Goal: Task Accomplishment & Management: Complete application form

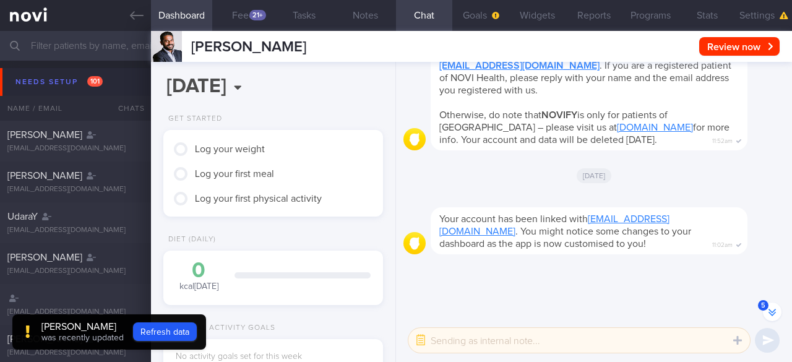
scroll to position [-402, 0]
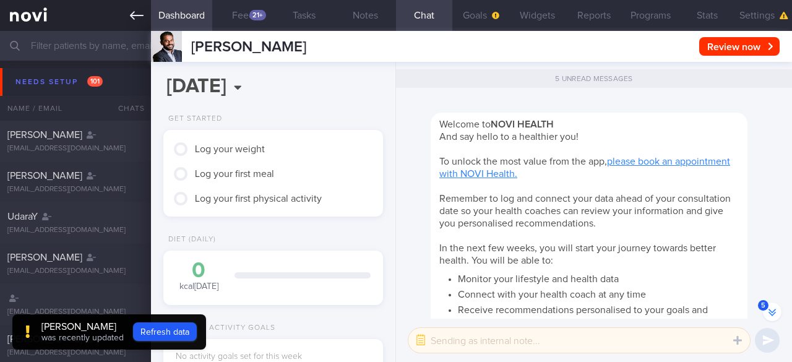
click at [144, 15] on icon at bounding box center [137, 15] width 14 height 9
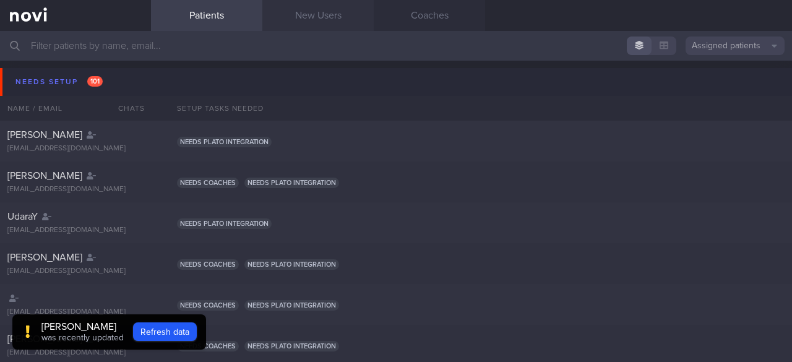
click at [313, 19] on link "New Users" at bounding box center [317, 15] width 111 height 31
click at [312, 18] on link "New Users" at bounding box center [317, 15] width 111 height 31
click at [312, 11] on link "New Users" at bounding box center [317, 15] width 111 height 31
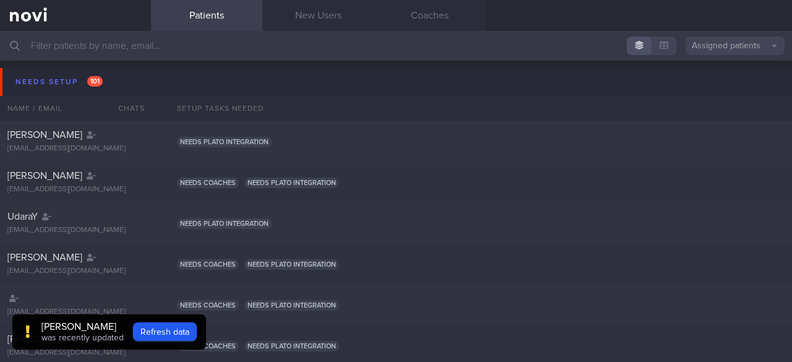
click at [312, 11] on link "New Users" at bounding box center [317, 15] width 111 height 31
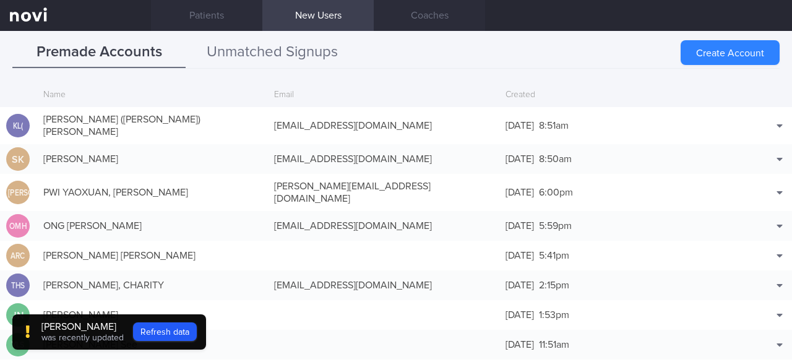
click at [265, 45] on button "Unmatched Signups" at bounding box center [272, 52] width 173 height 31
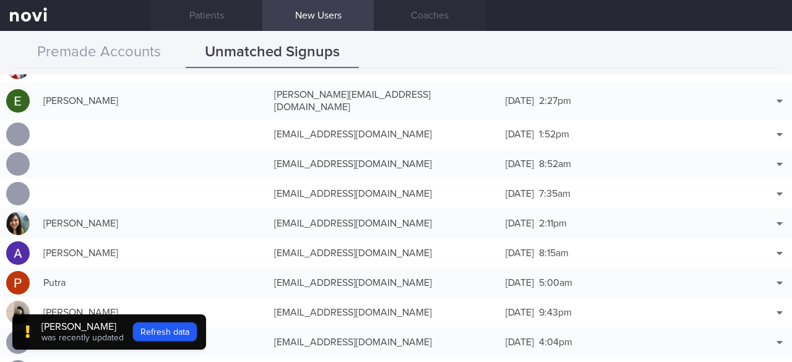
scroll to position [867, 0]
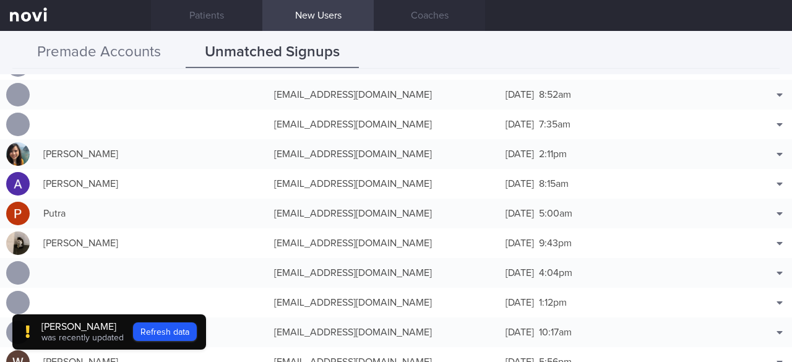
click at [105, 50] on button "Premade Accounts" at bounding box center [98, 52] width 173 height 31
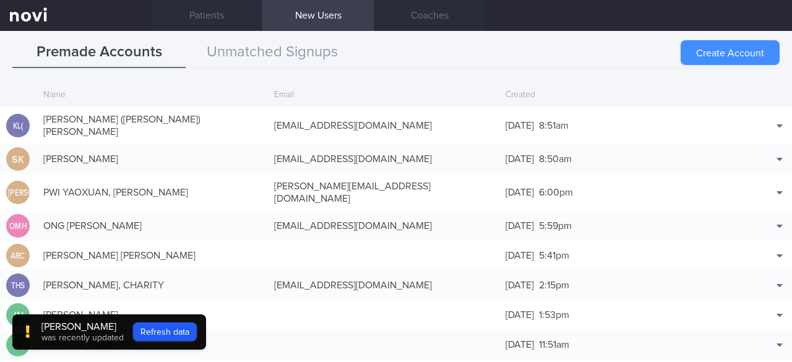
click at [732, 52] on button "Create Account" at bounding box center [730, 52] width 99 height 25
click at [723, 51] on div "Create Account" at bounding box center [730, 52] width 99 height 25
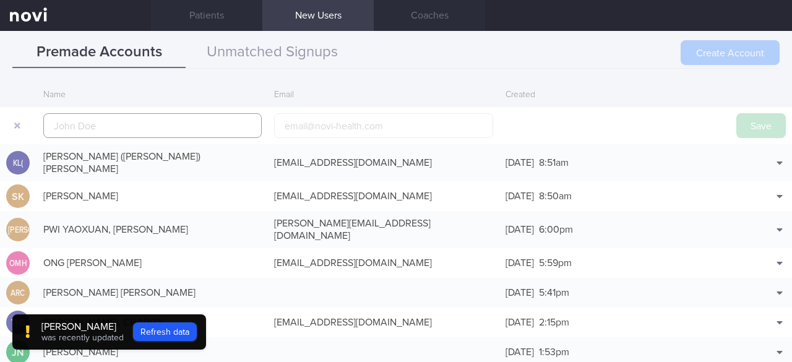
scroll to position [30, 0]
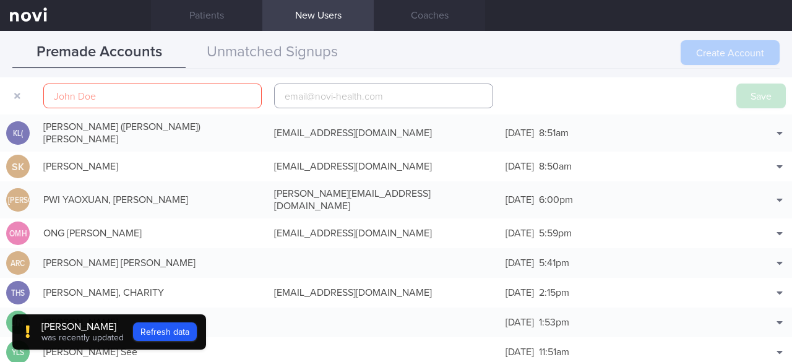
click at [282, 95] on input "email" at bounding box center [383, 96] width 219 height 25
paste input "[EMAIL_ADDRESS][DOMAIN_NAME]"
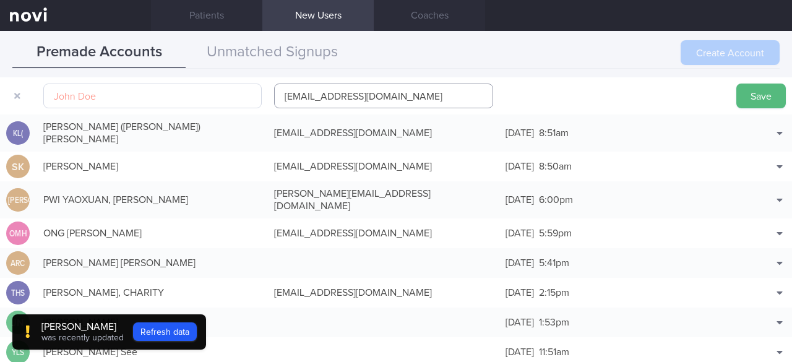
type input "[EMAIL_ADDRESS][DOMAIN_NAME]"
drag, startPoint x: 110, startPoint y: 97, endPoint x: 48, endPoint y: 92, distance: 62.1
click at [48, 92] on input "text" at bounding box center [152, 96] width 219 height 25
paste input "[PERSON_NAME] [PERSON_NAME]"
type input "[PERSON_NAME] [PERSON_NAME]"
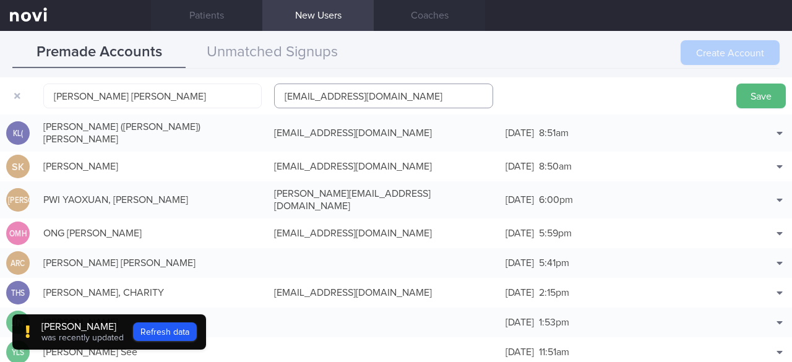
click at [347, 96] on input "[EMAIL_ADDRESS][DOMAIN_NAME]" at bounding box center [383, 96] width 219 height 25
type input "[EMAIL_ADDRESS][DOMAIN_NAME]"
click at [758, 95] on button "Save" at bounding box center [762, 96] width 50 height 25
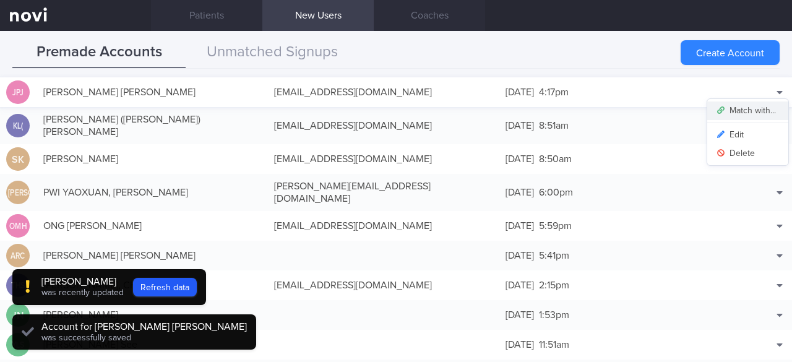
click at [751, 108] on button "Match with..." at bounding box center [748, 111] width 81 height 19
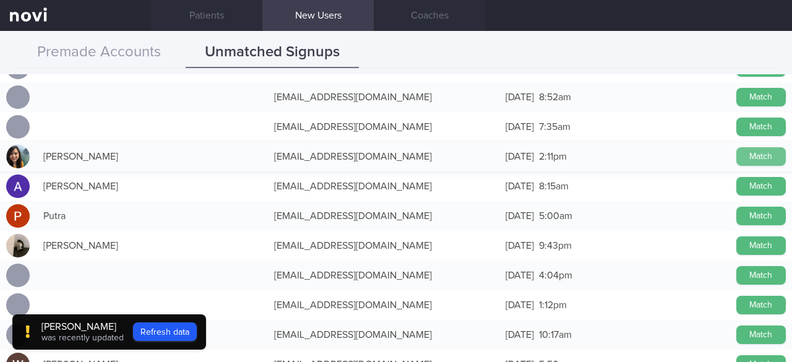
click at [763, 149] on button "Match" at bounding box center [762, 156] width 50 height 19
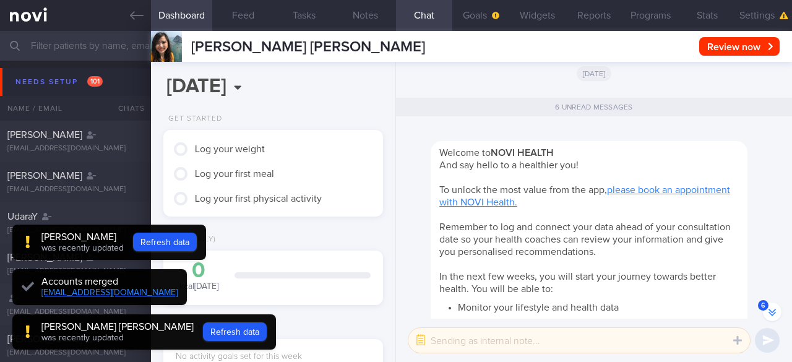
scroll to position [-462, 0]
